Goal: Check status: Check status

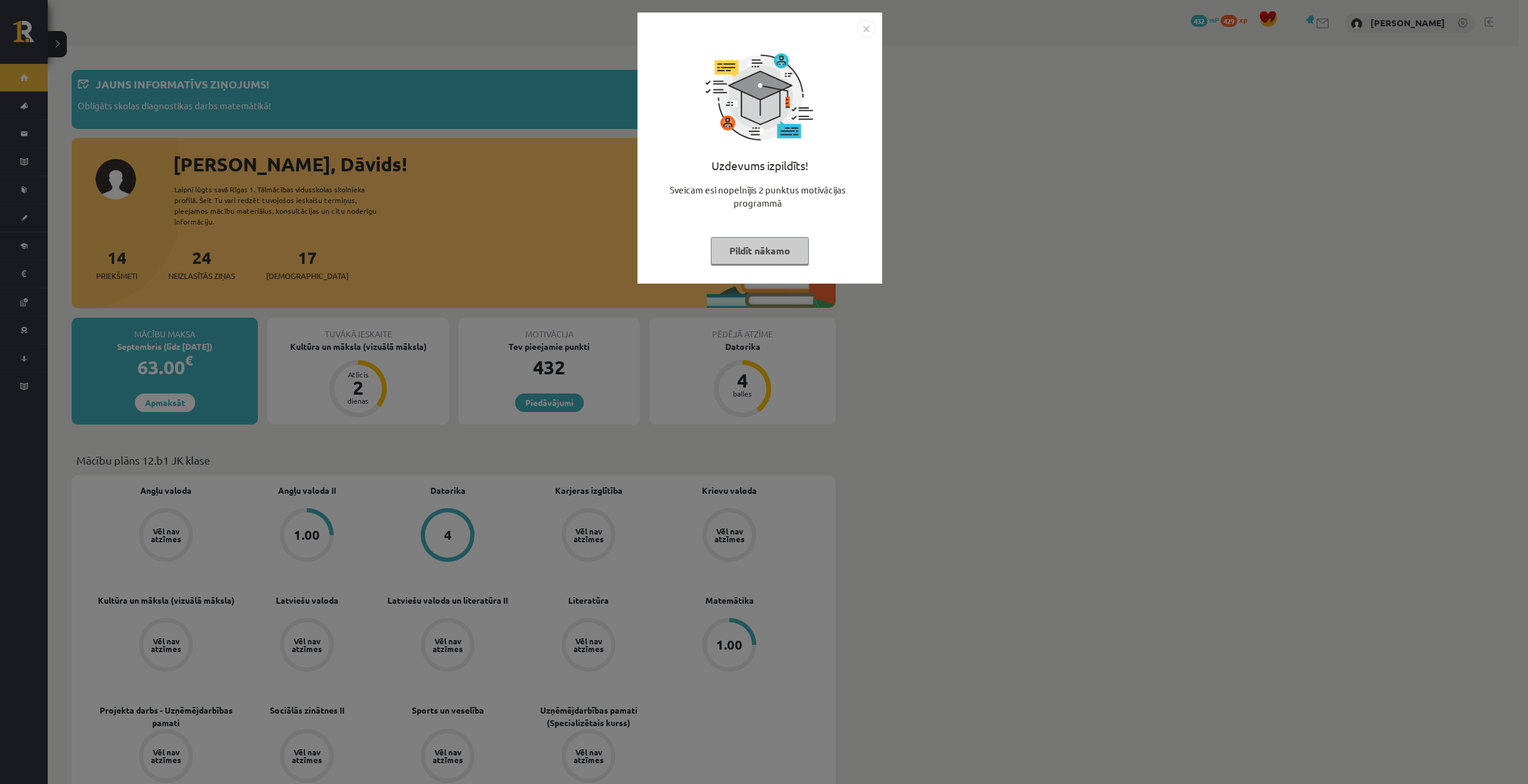
click at [863, 27] on img "Close" at bounding box center [866, 29] width 18 height 18
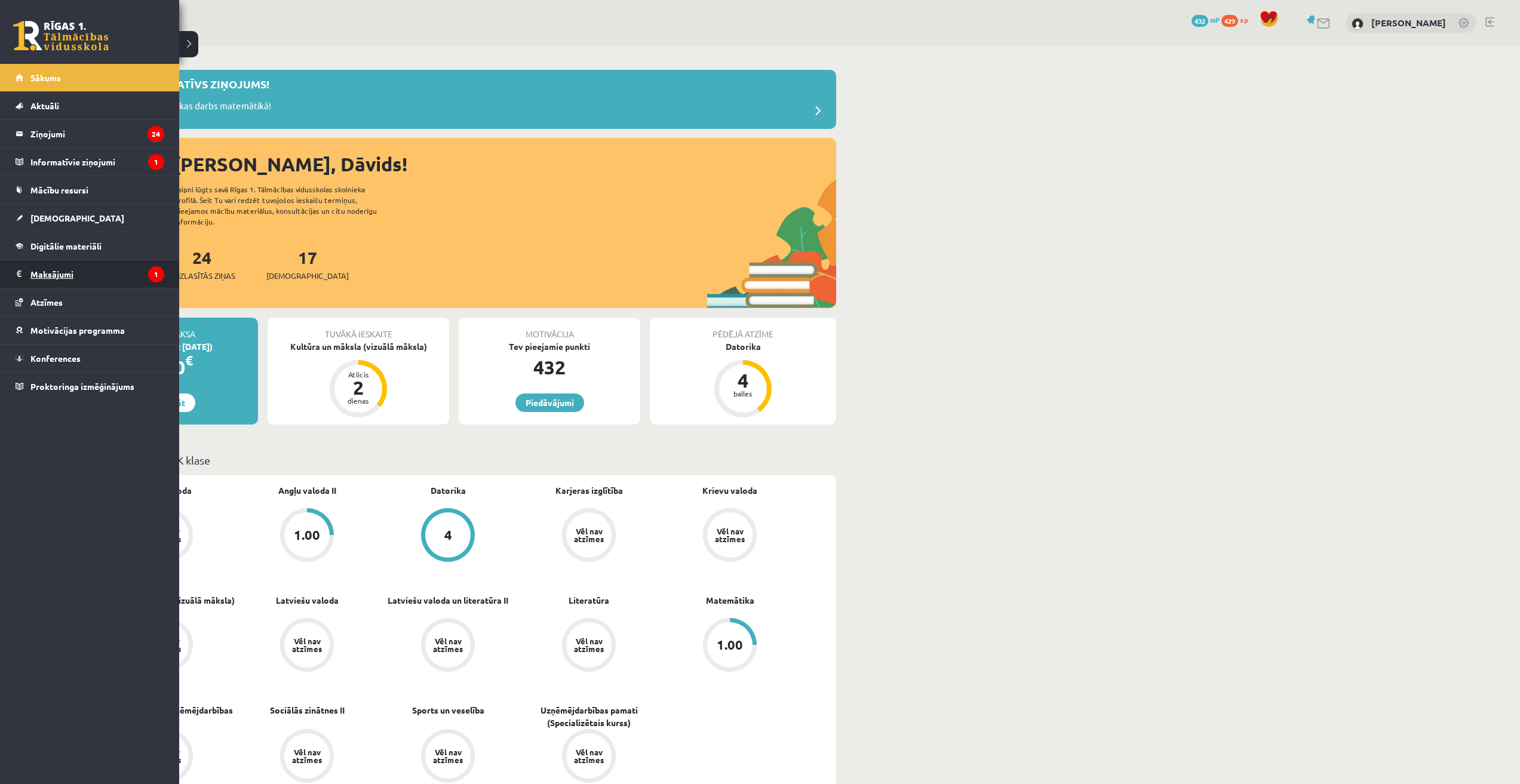
click at [54, 269] on legend "Maksājumi 1" at bounding box center [97, 274] width 134 height 27
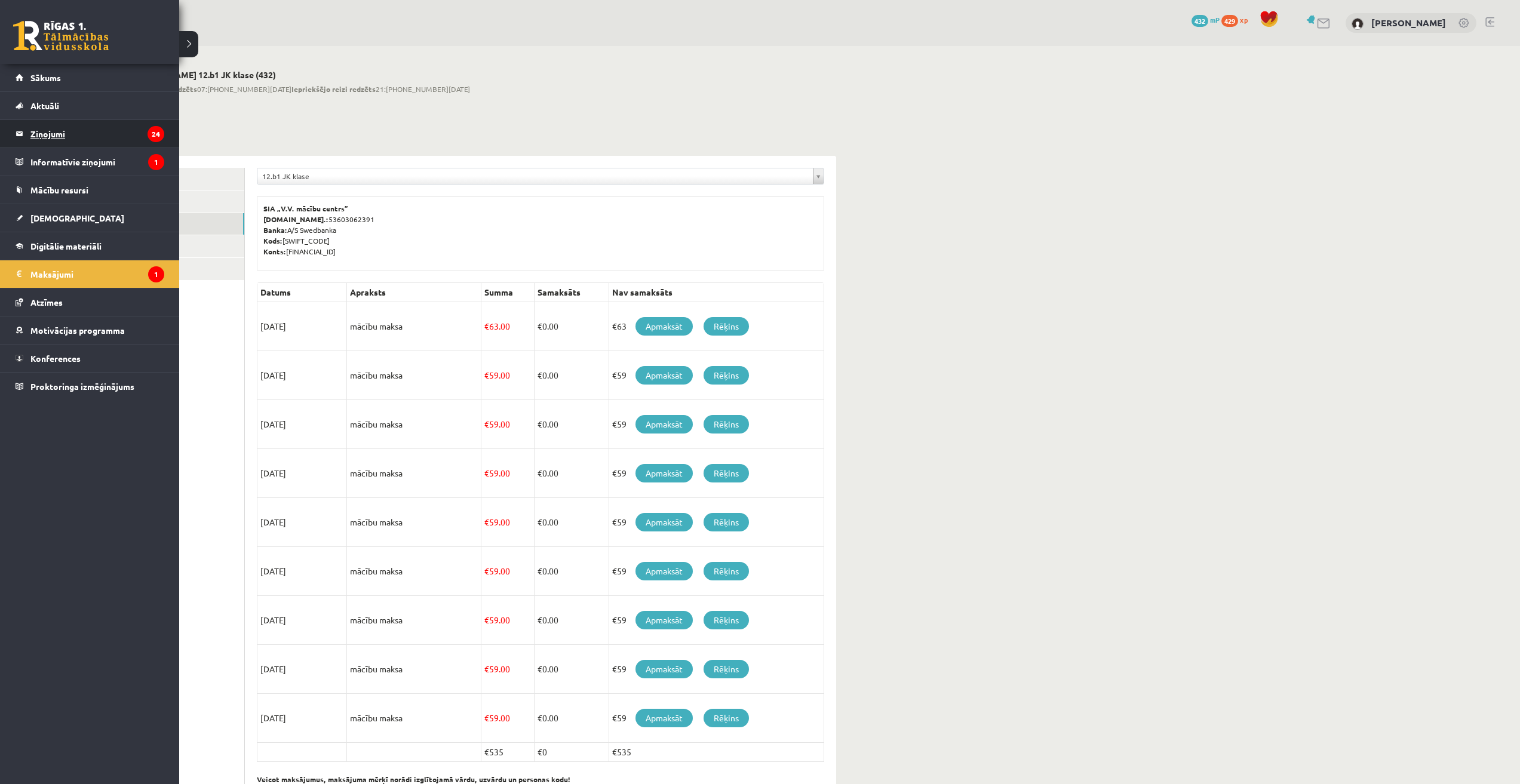
click at [60, 142] on legend "Ziņojumi 24" at bounding box center [97, 133] width 134 height 27
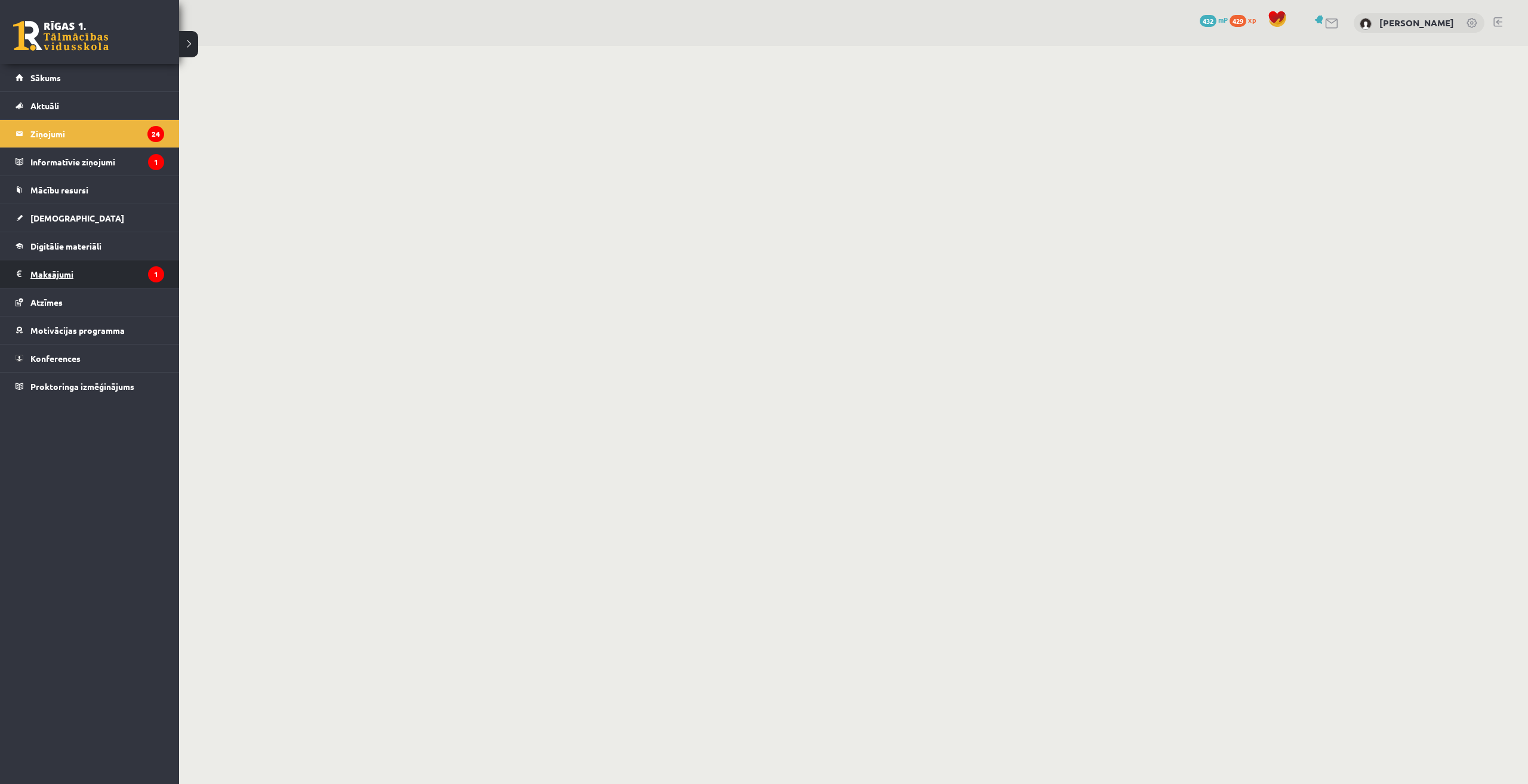
click at [59, 281] on legend "Maksājumi 1" at bounding box center [97, 274] width 134 height 27
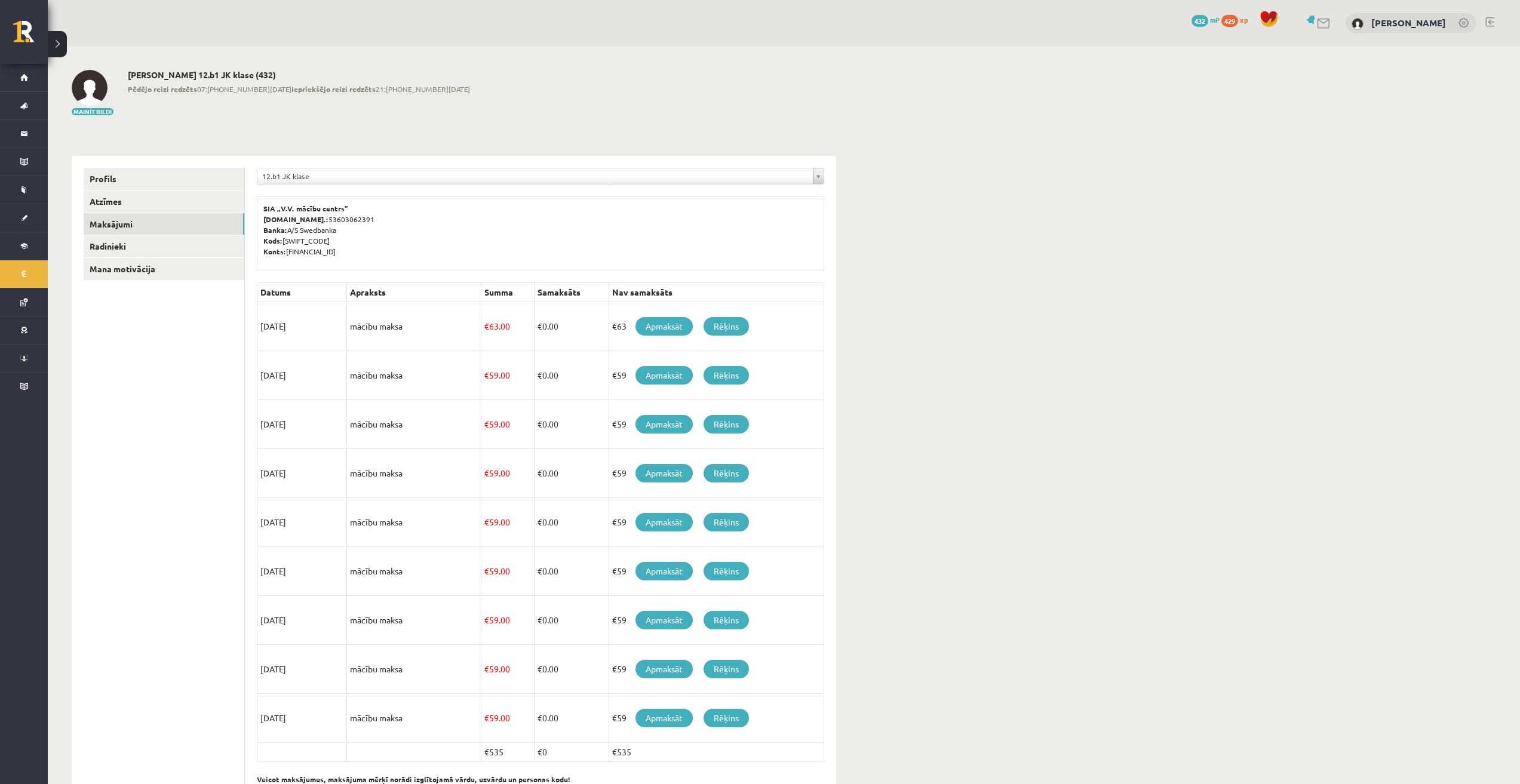
drag, startPoint x: 1084, startPoint y: 130, endPoint x: 1061, endPoint y: 131, distance: 23.0
click at [1084, 130] on div "**********" at bounding box center [784, 436] width 1472 height 781
click at [733, 327] on link "Rēķins" at bounding box center [726, 326] width 45 height 18
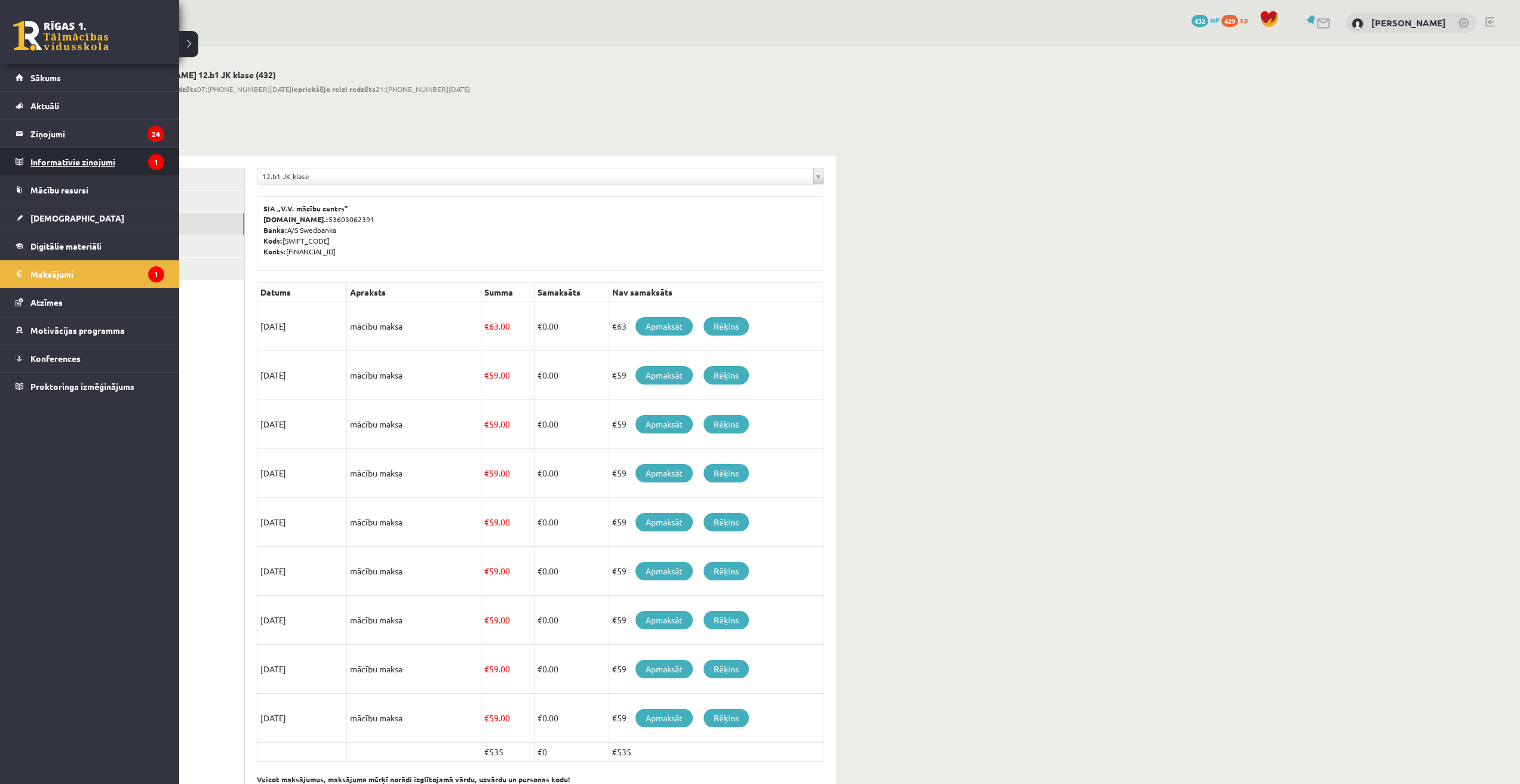
click at [60, 170] on legend "Informatīvie ziņojumi 1" at bounding box center [97, 161] width 134 height 27
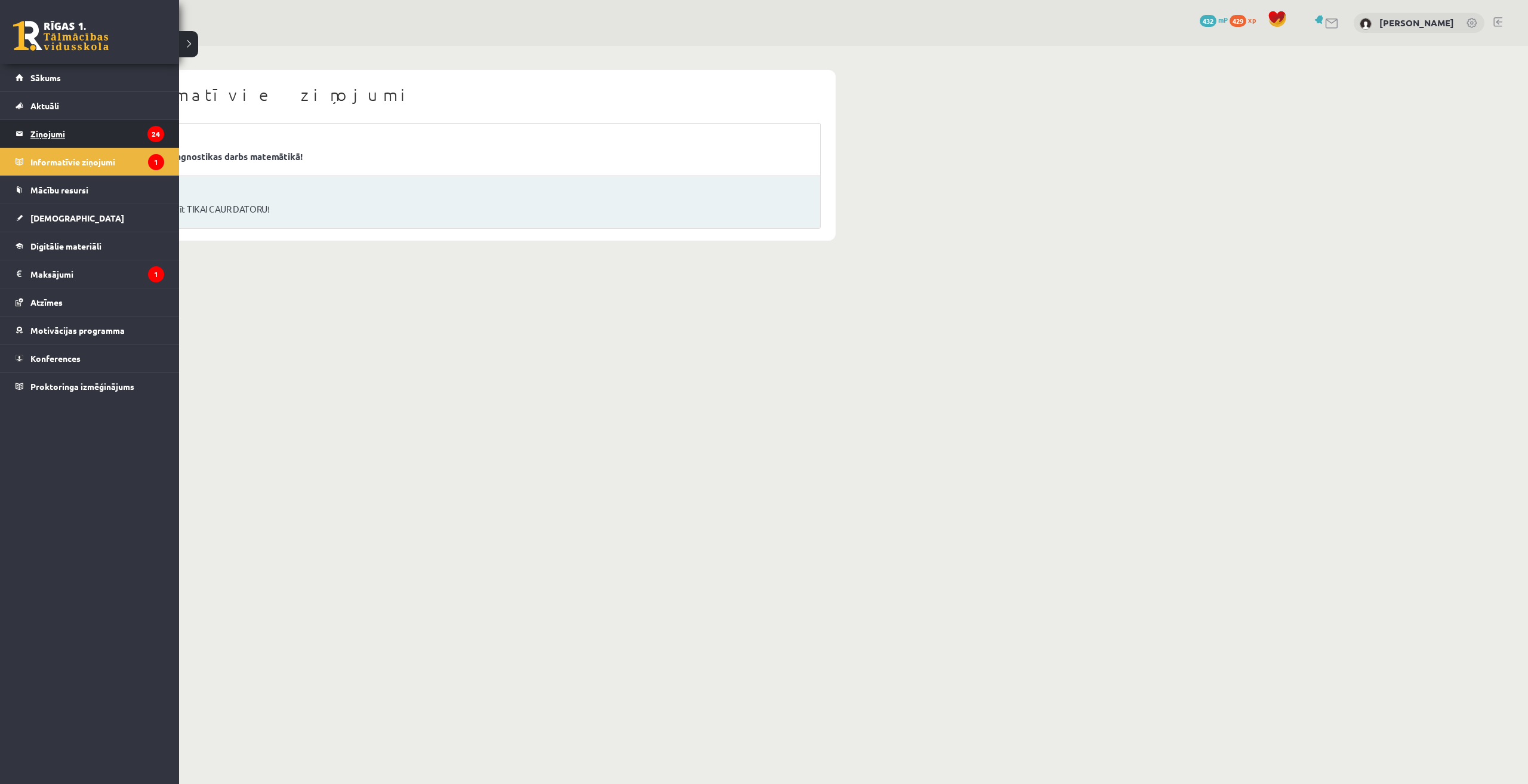
click at [48, 137] on legend "Ziņojumi 24" at bounding box center [97, 133] width 134 height 27
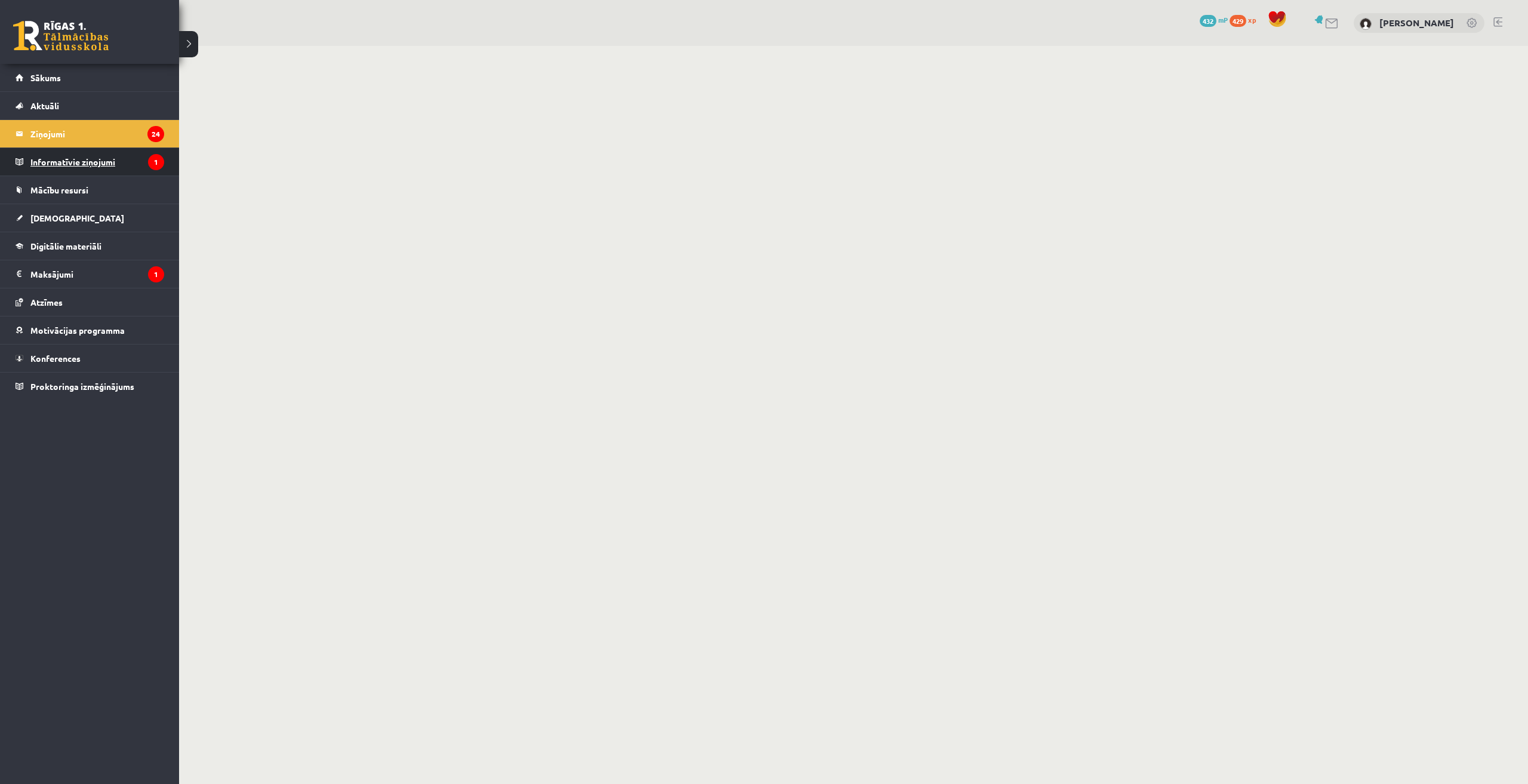
click at [45, 166] on legend "Informatīvie ziņojumi 1" at bounding box center [97, 161] width 134 height 27
